Goal: Information Seeking & Learning: Learn about a topic

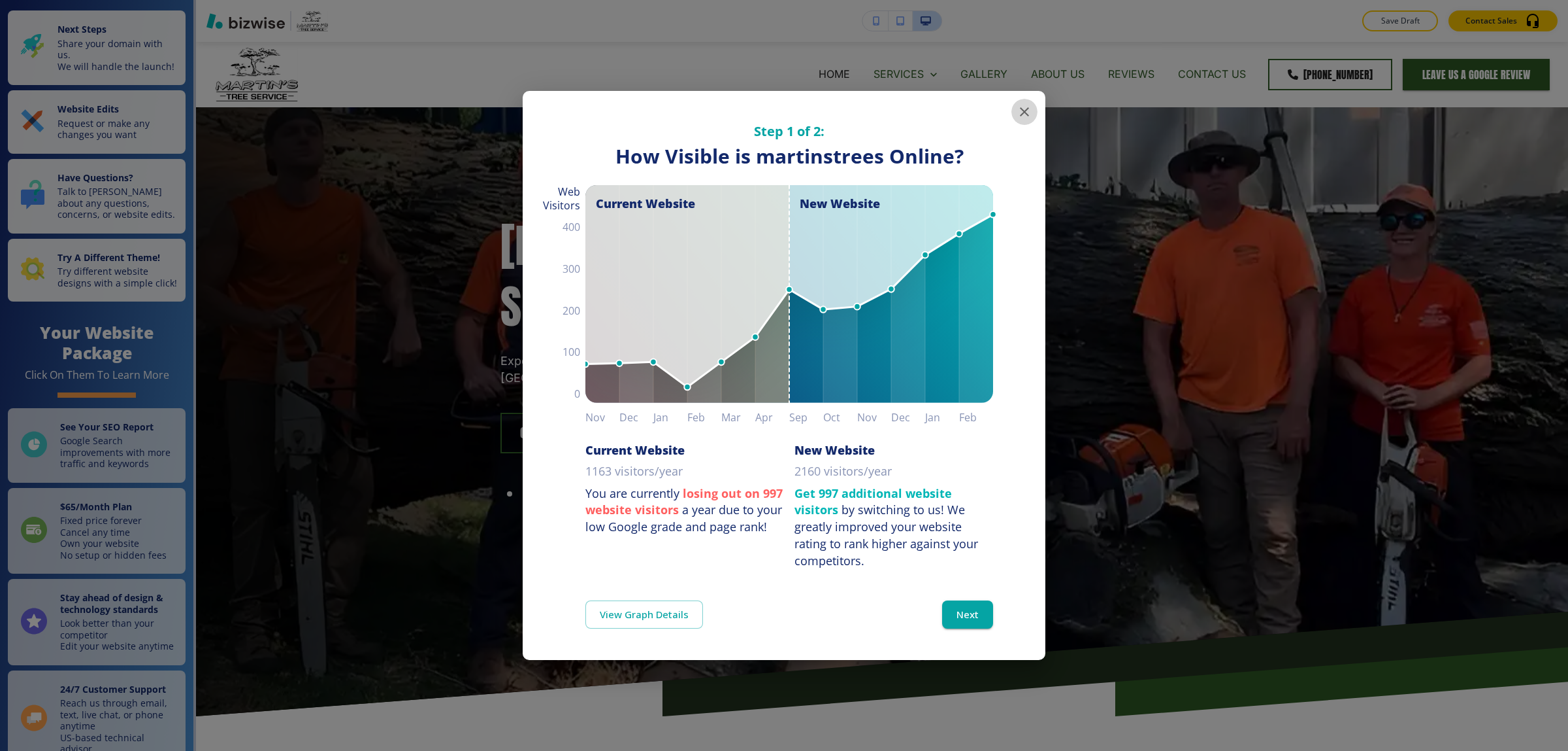
click at [1021, 115] on icon "button" at bounding box center [1025, 112] width 9 height 9
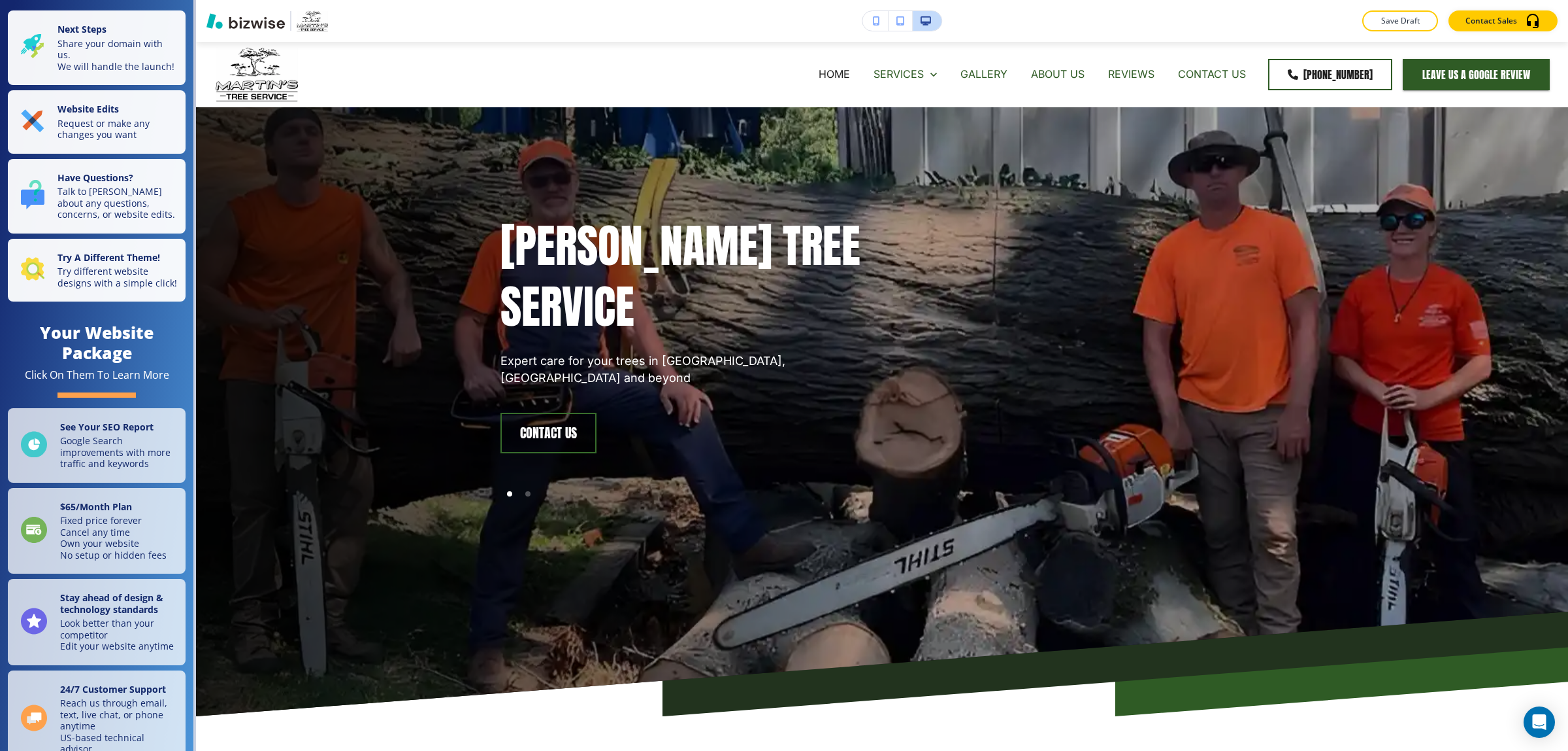
click at [874, 26] on button "button" at bounding box center [875, 21] width 26 height 20
